Goal: Information Seeking & Learning: Understand process/instructions

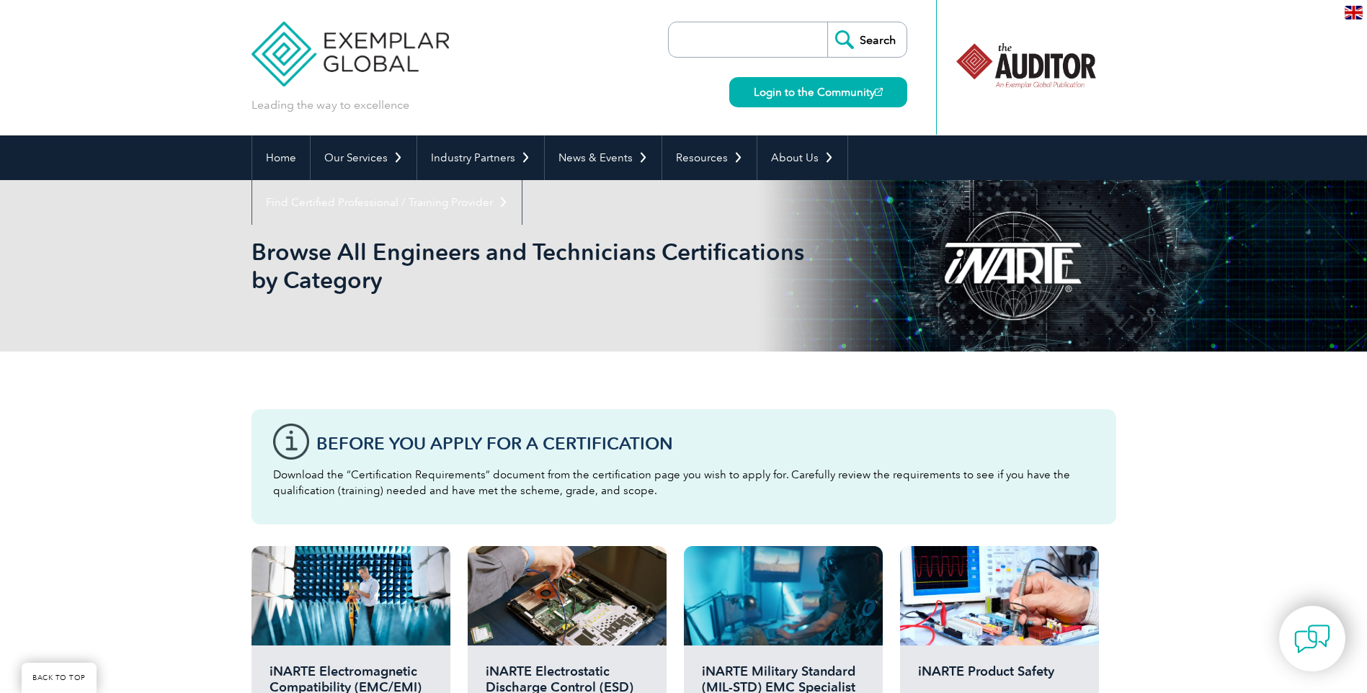
scroll to position [504, 0]
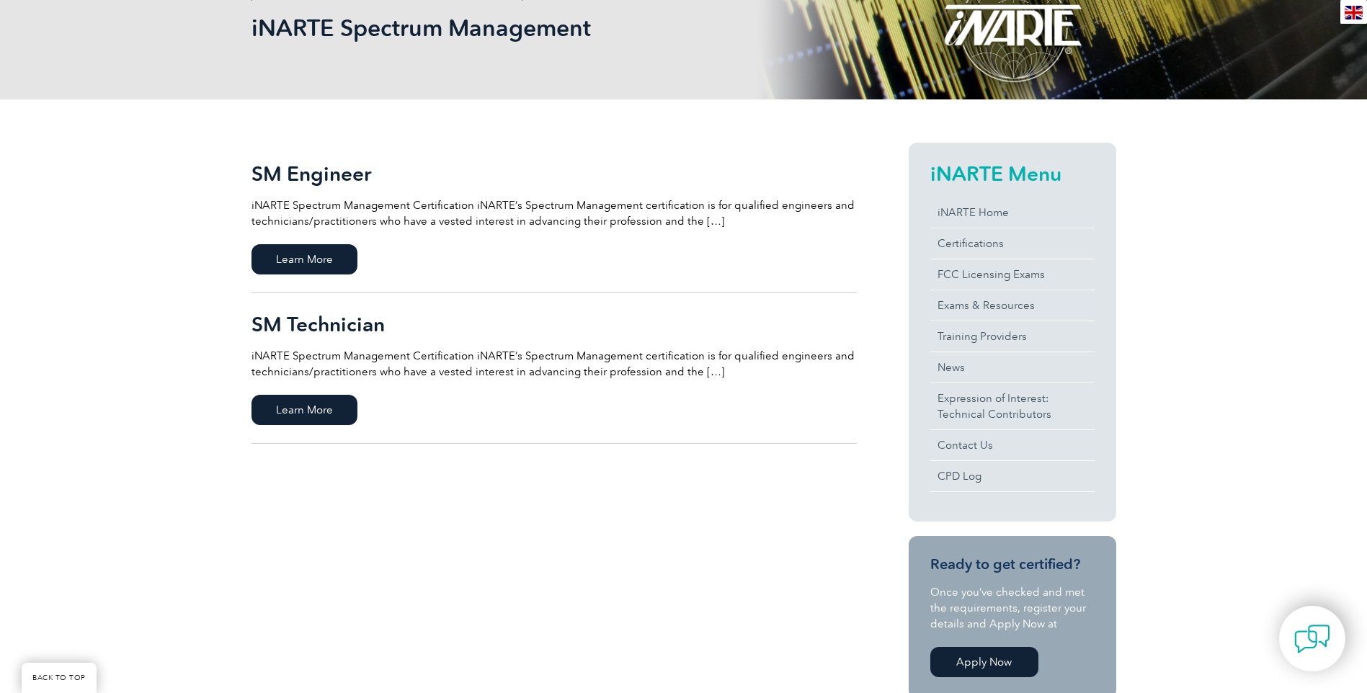
scroll to position [144, 0]
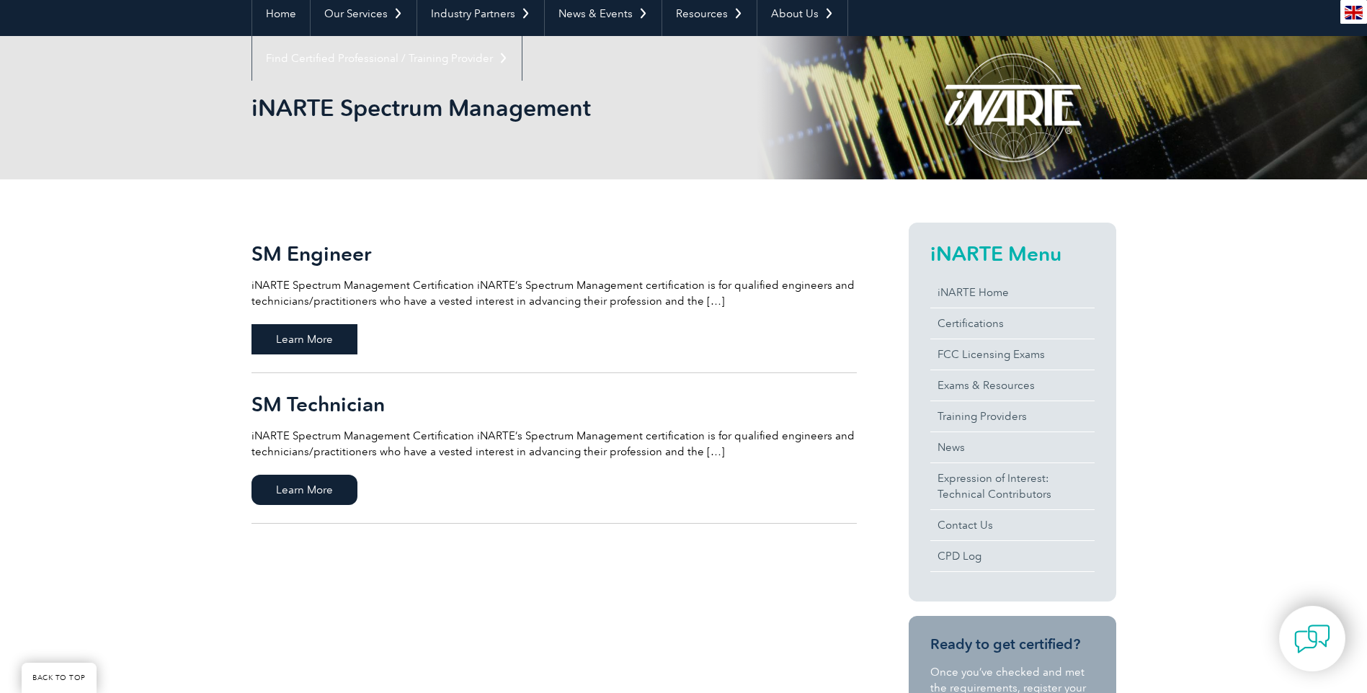
click at [326, 336] on span "Learn More" at bounding box center [304, 339] width 106 height 30
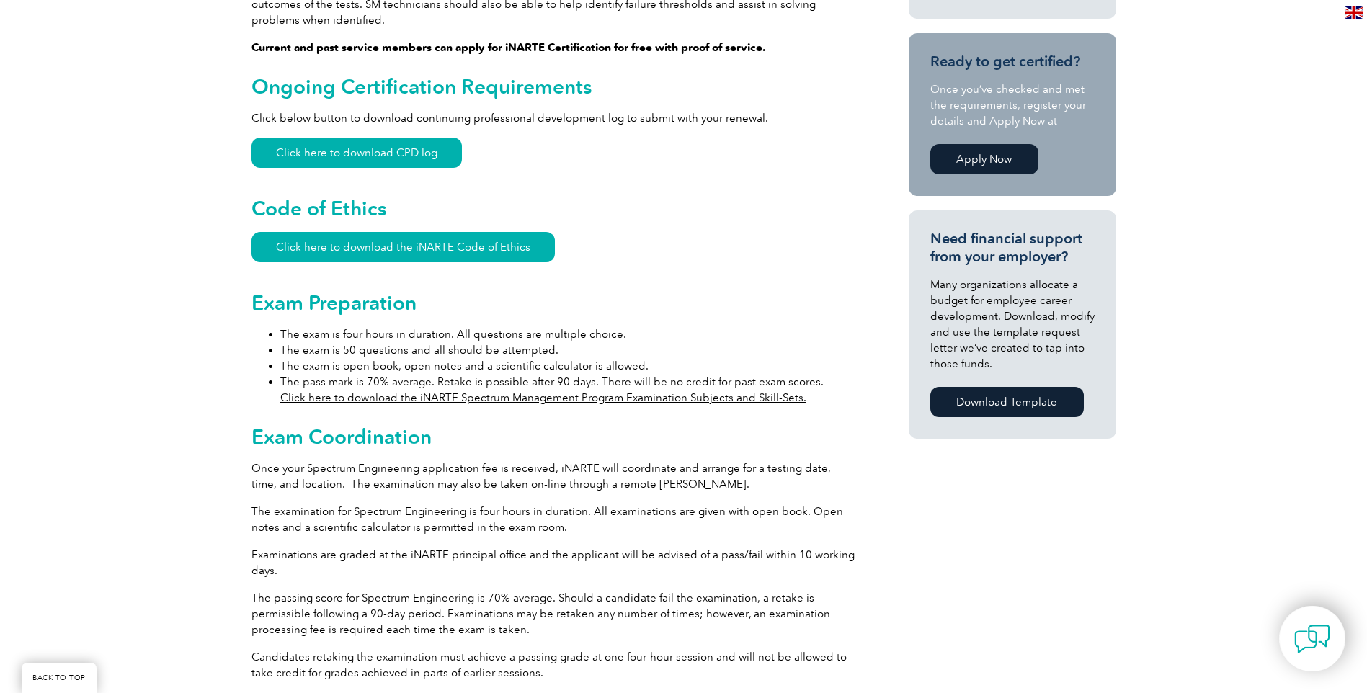
scroll to position [864, 0]
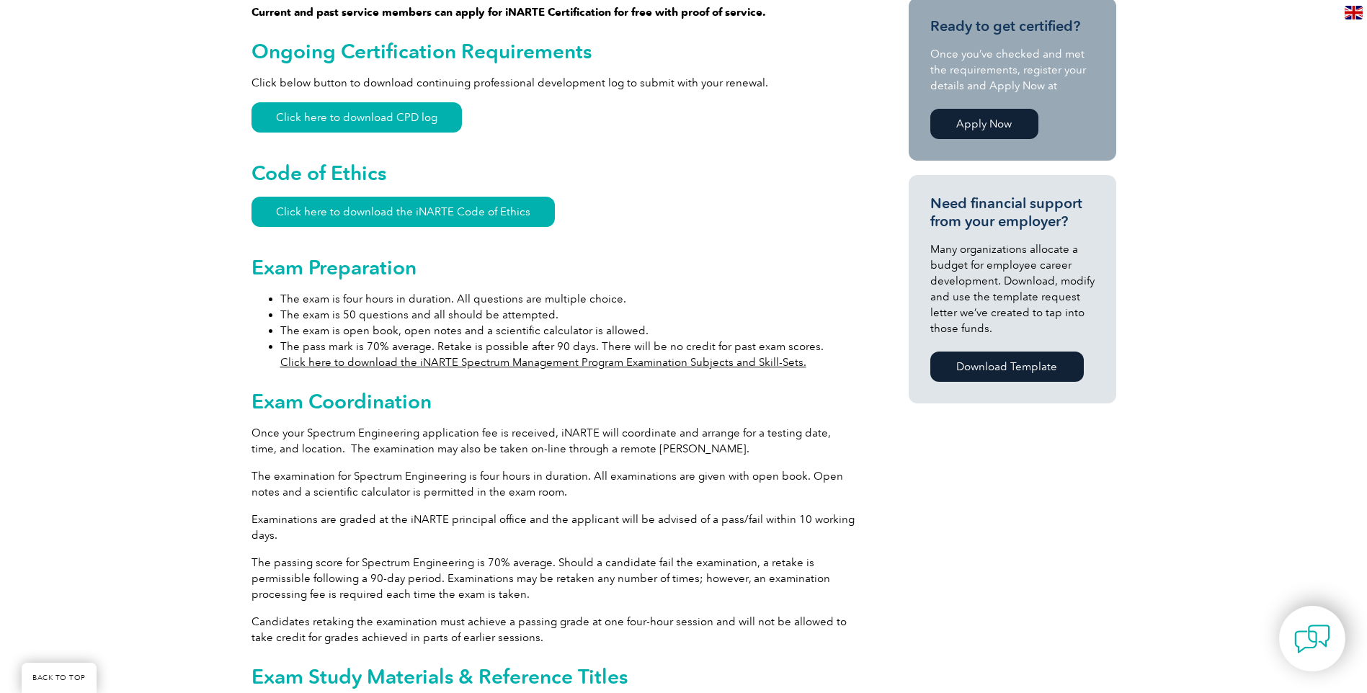
click at [380, 356] on link "Click here to download the iNARTE Spectrum Management Program Examination Subje…" at bounding box center [543, 362] width 526 height 13
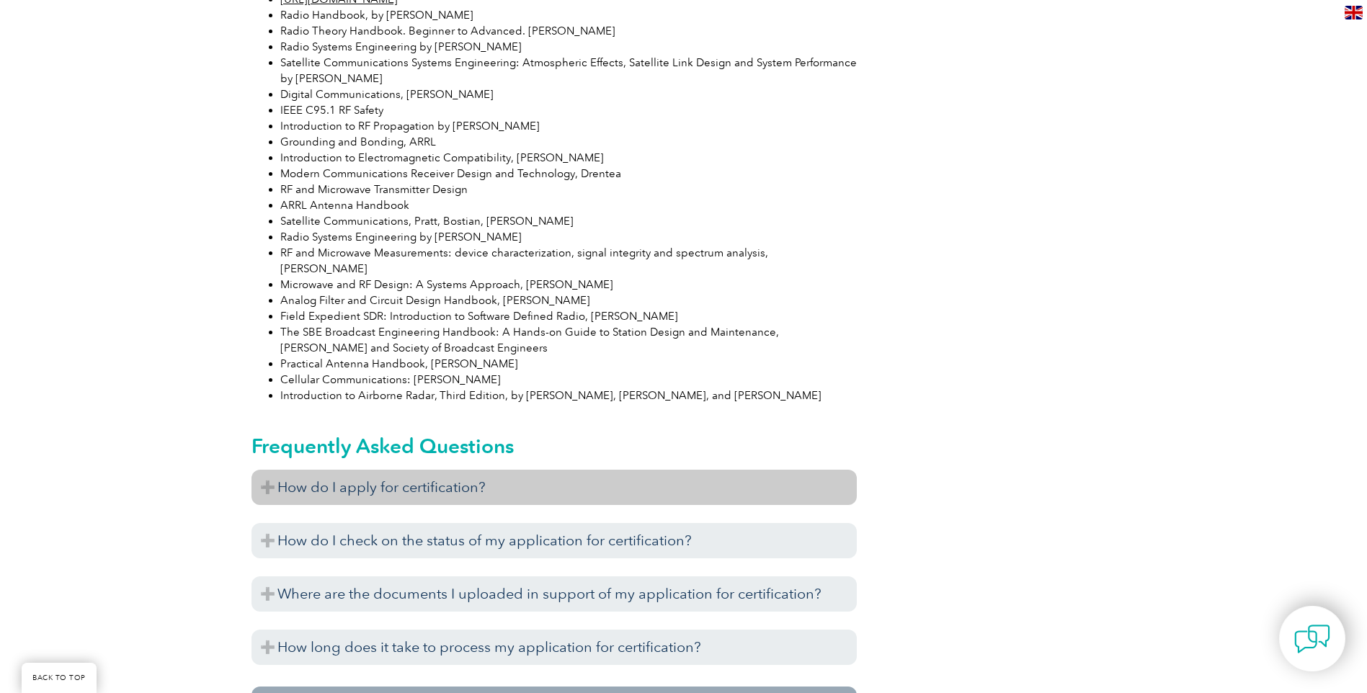
scroll to position [1801, 0]
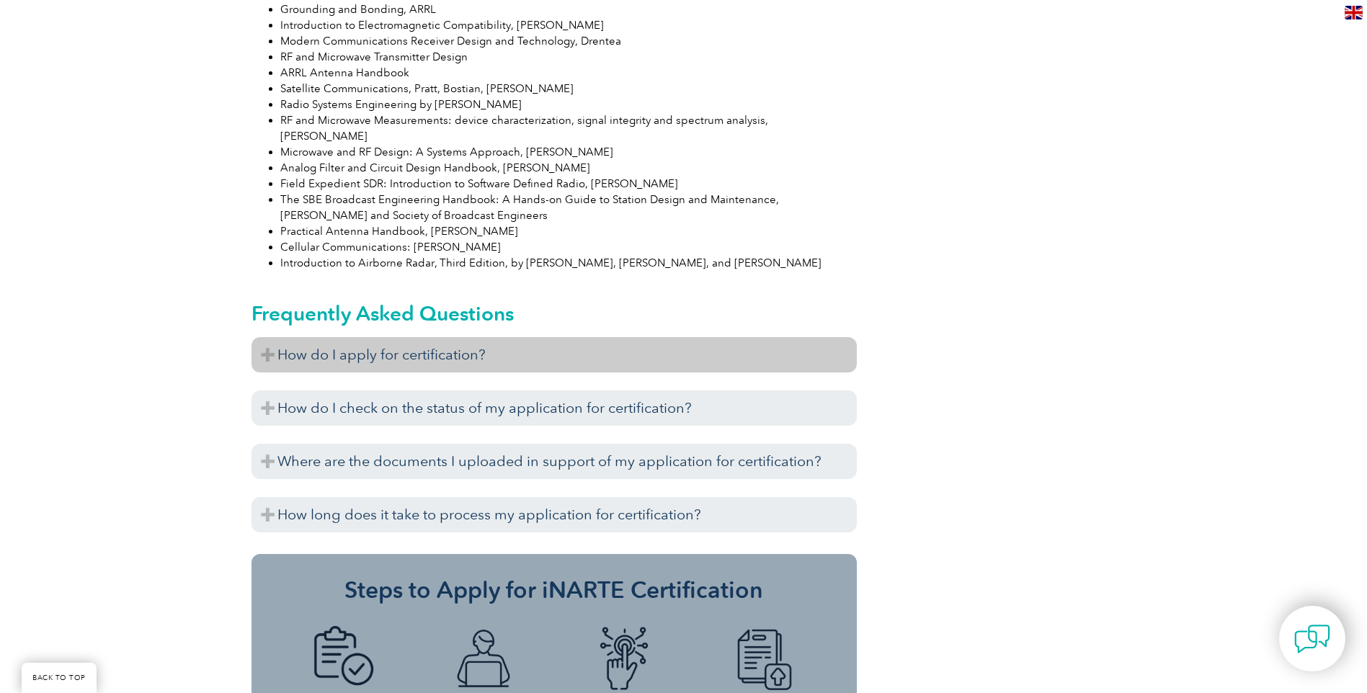
click at [321, 337] on h3 "How do I apply for certification?" at bounding box center [553, 354] width 605 height 35
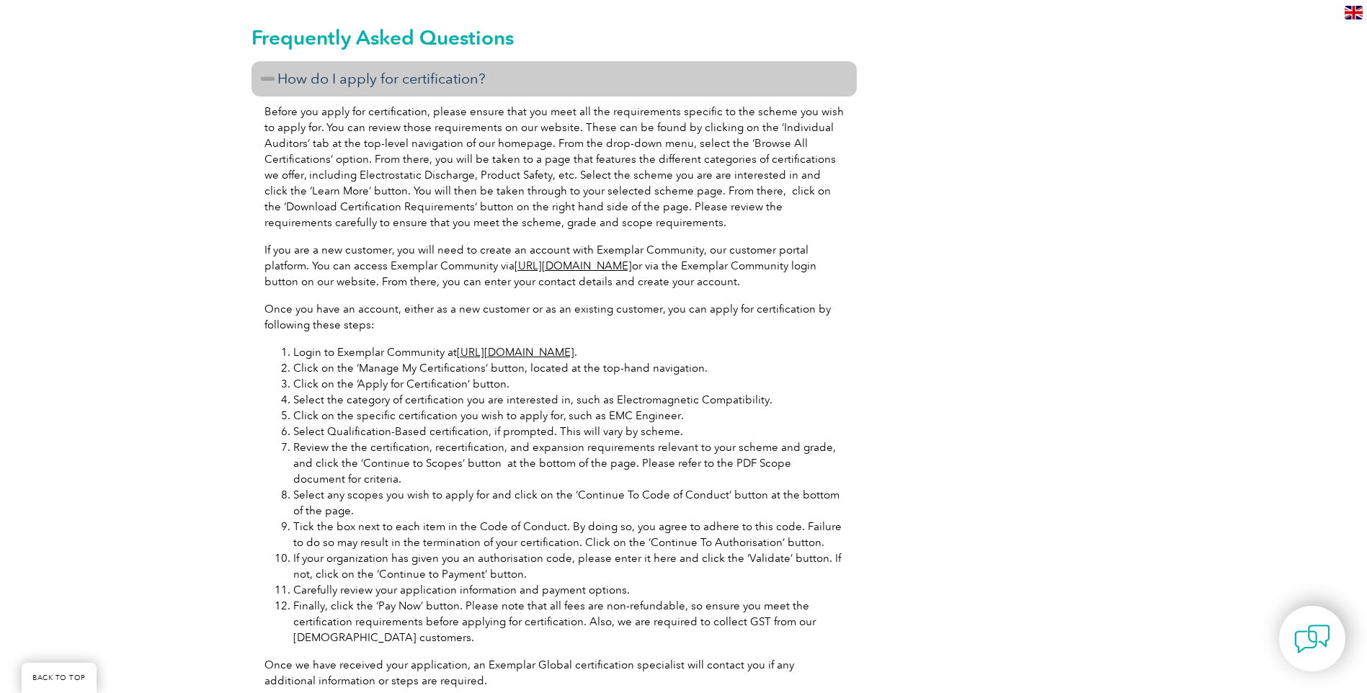
scroll to position [2089, 0]
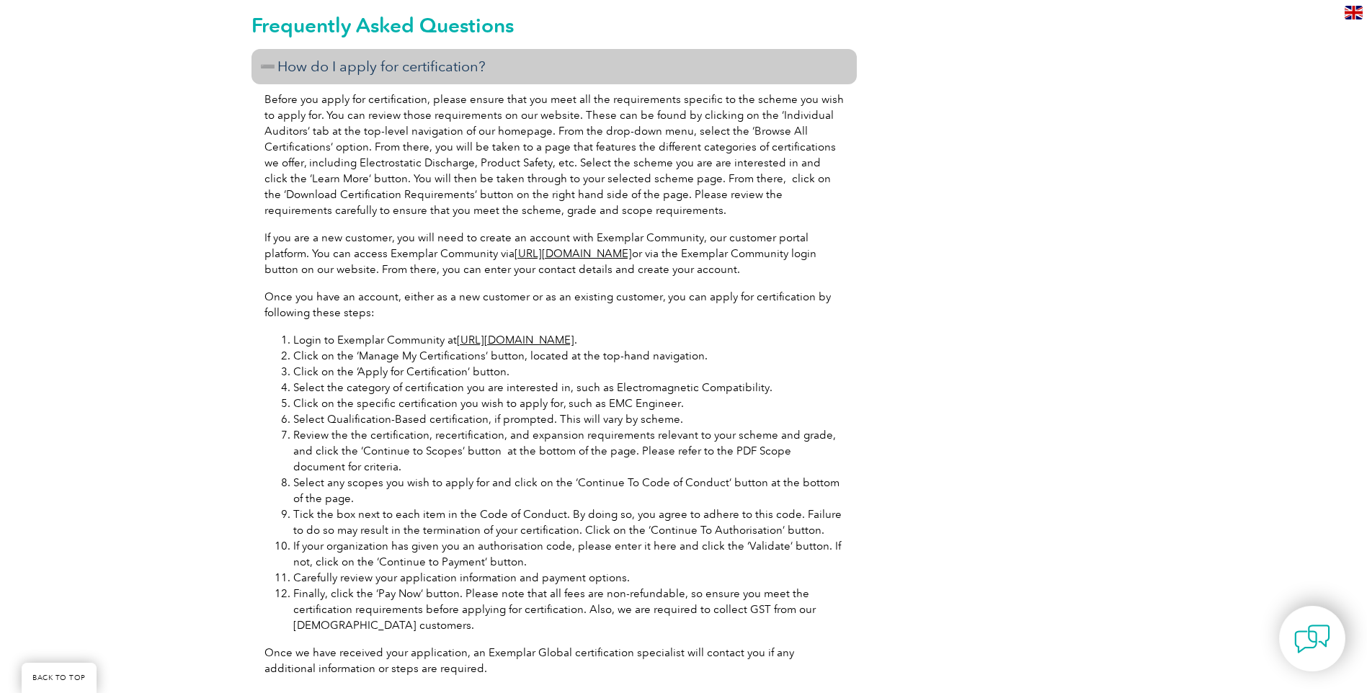
click at [373, 49] on h3 "How do I apply for certification?" at bounding box center [553, 66] width 605 height 35
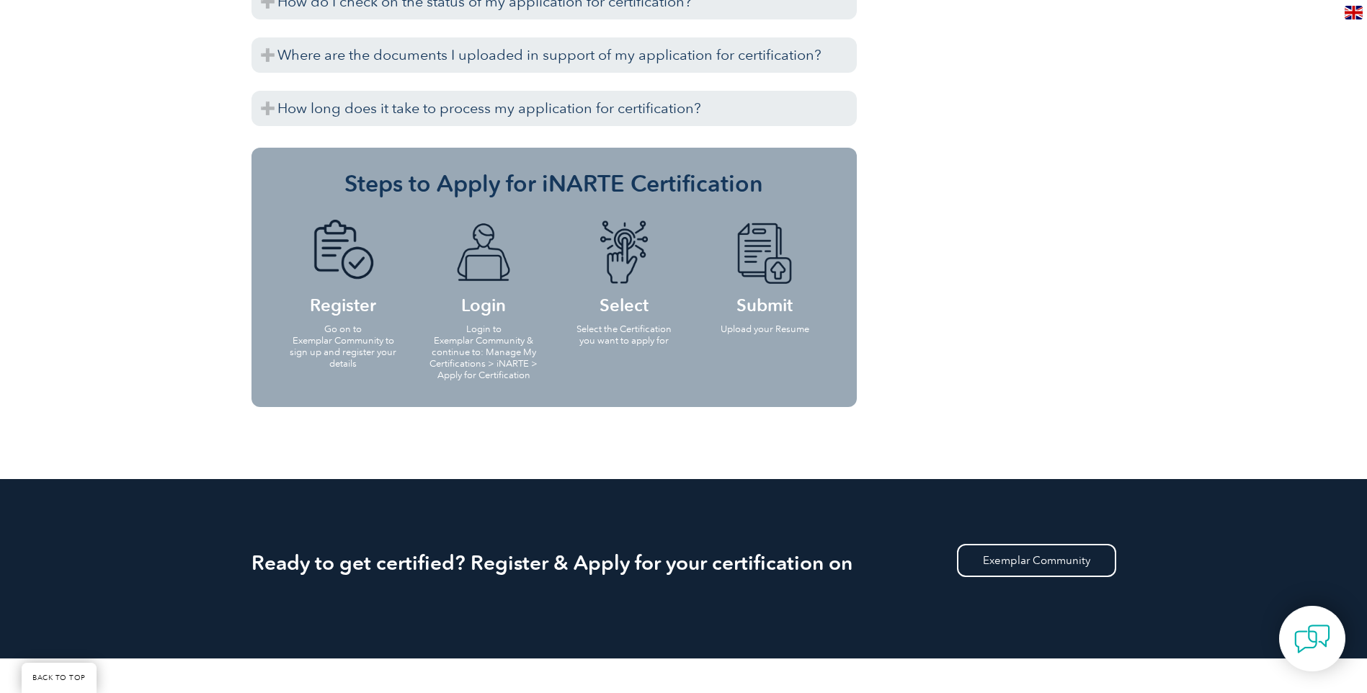
scroll to position [2233, 0]
